Goal: Navigation & Orientation: Find specific page/section

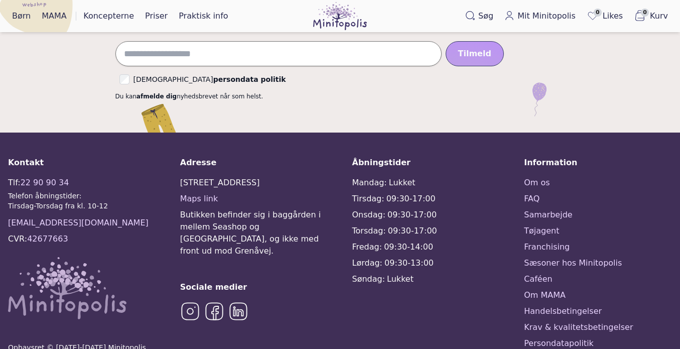
scroll to position [2515, 0]
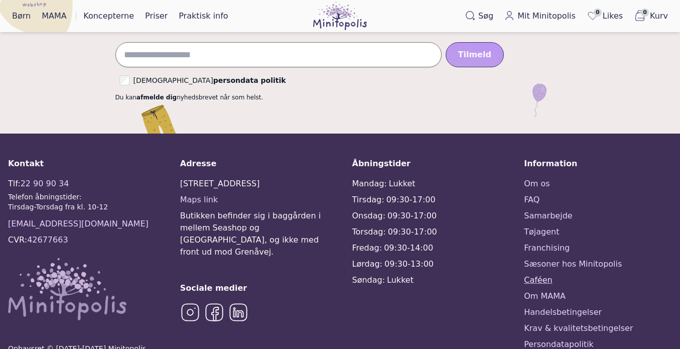
click at [541, 274] on link "Caféen" at bounding box center [598, 280] width 148 height 12
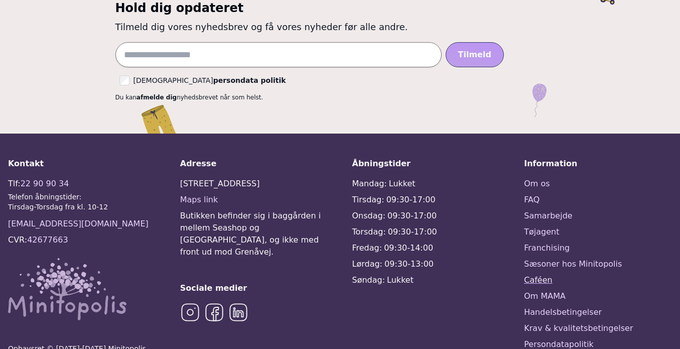
scroll to position [0, 0]
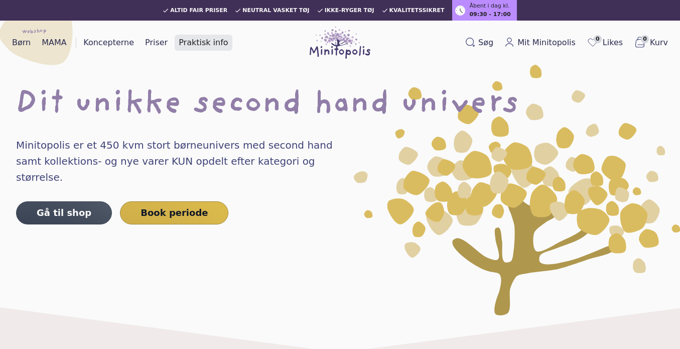
click at [196, 39] on link "Praktisk info" at bounding box center [203, 43] width 57 height 16
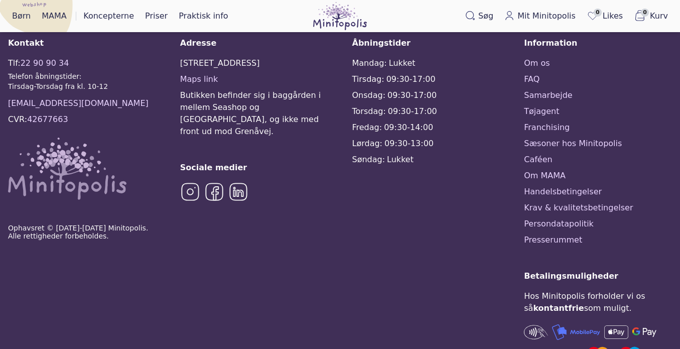
scroll to position [614, 0]
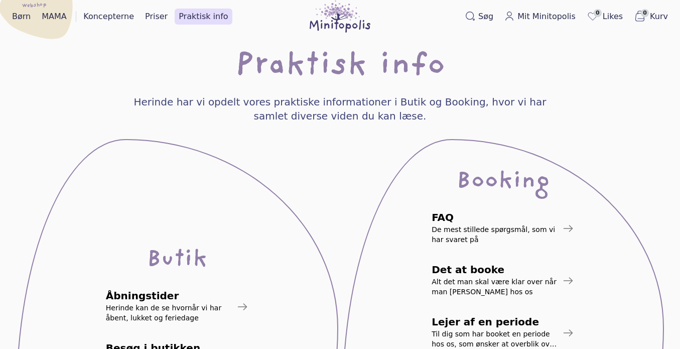
scroll to position [10, 0]
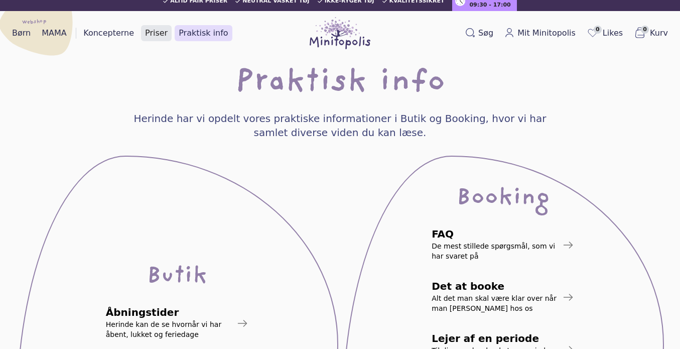
click at [149, 32] on link "Priser" at bounding box center [156, 33] width 31 height 16
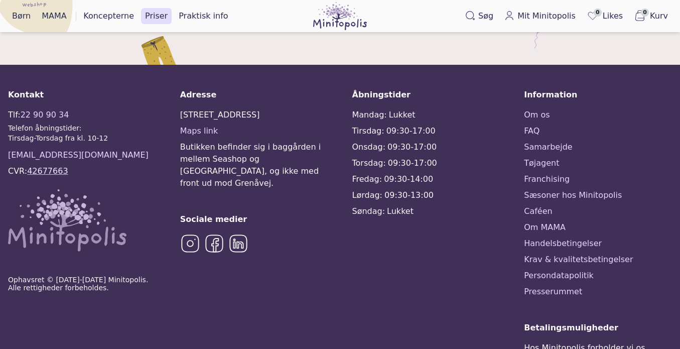
scroll to position [755, 0]
